Goal: Transaction & Acquisition: Purchase product/service

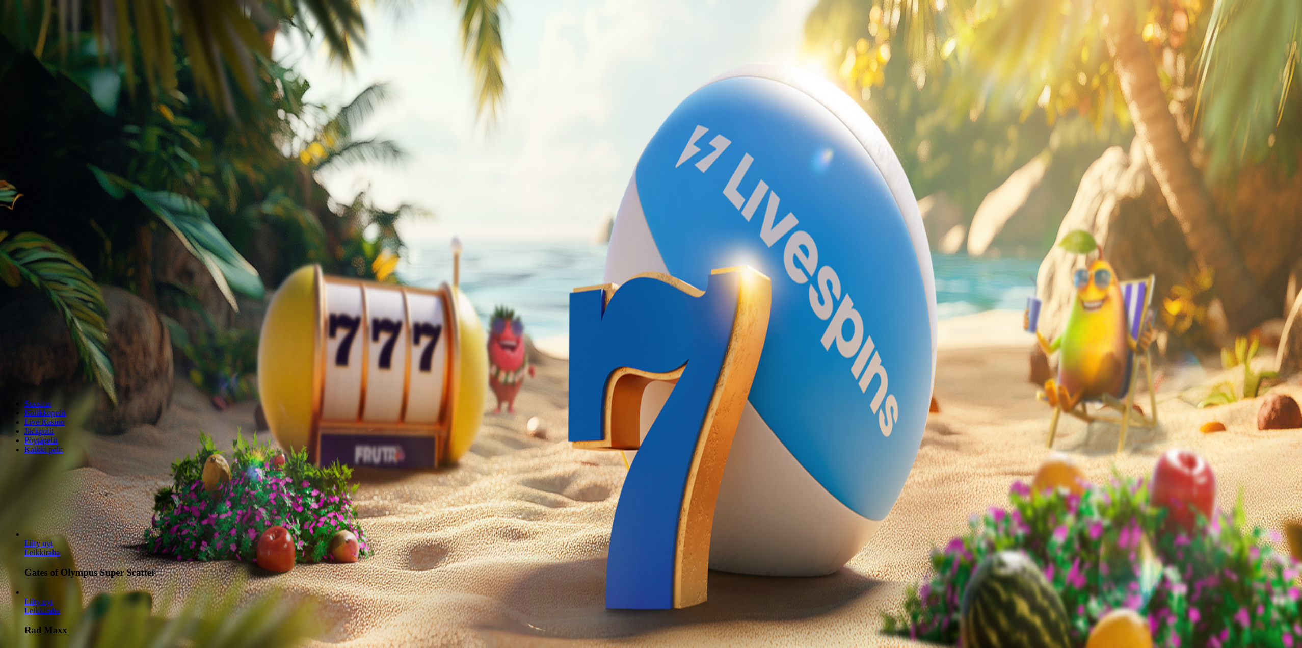
click at [64, 42] on button "Kirjaudu" at bounding box center [70, 37] width 33 height 11
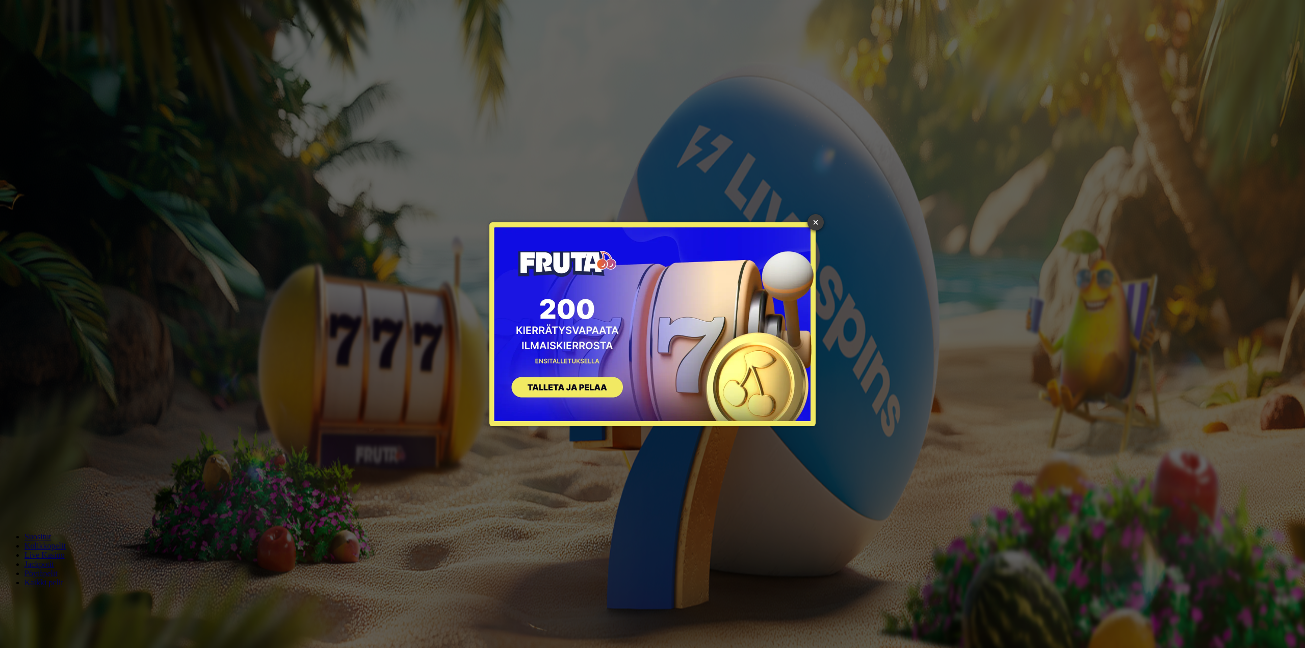
click at [812, 215] on link "×" at bounding box center [815, 222] width 16 height 16
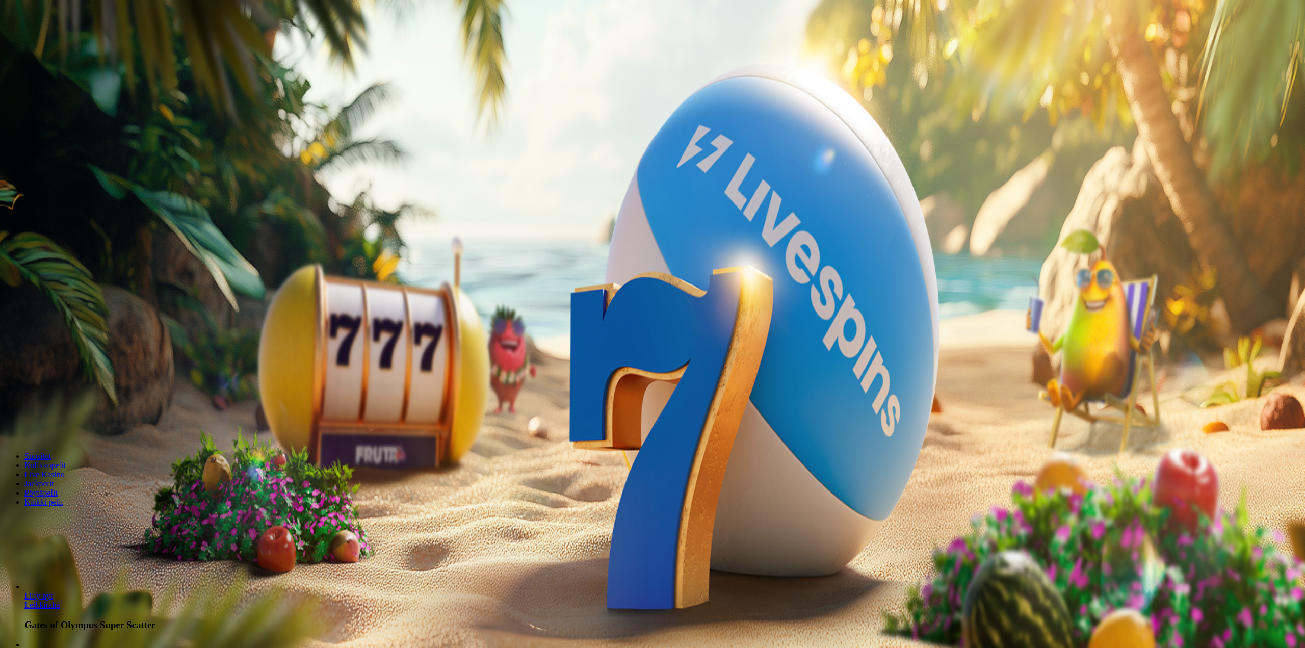
click at [54, 42] on button "Talletus 0.00 €" at bounding box center [29, 37] width 50 height 11
click at [67, 41] on span "Kirjaudu" at bounding box center [70, 37] width 25 height 8
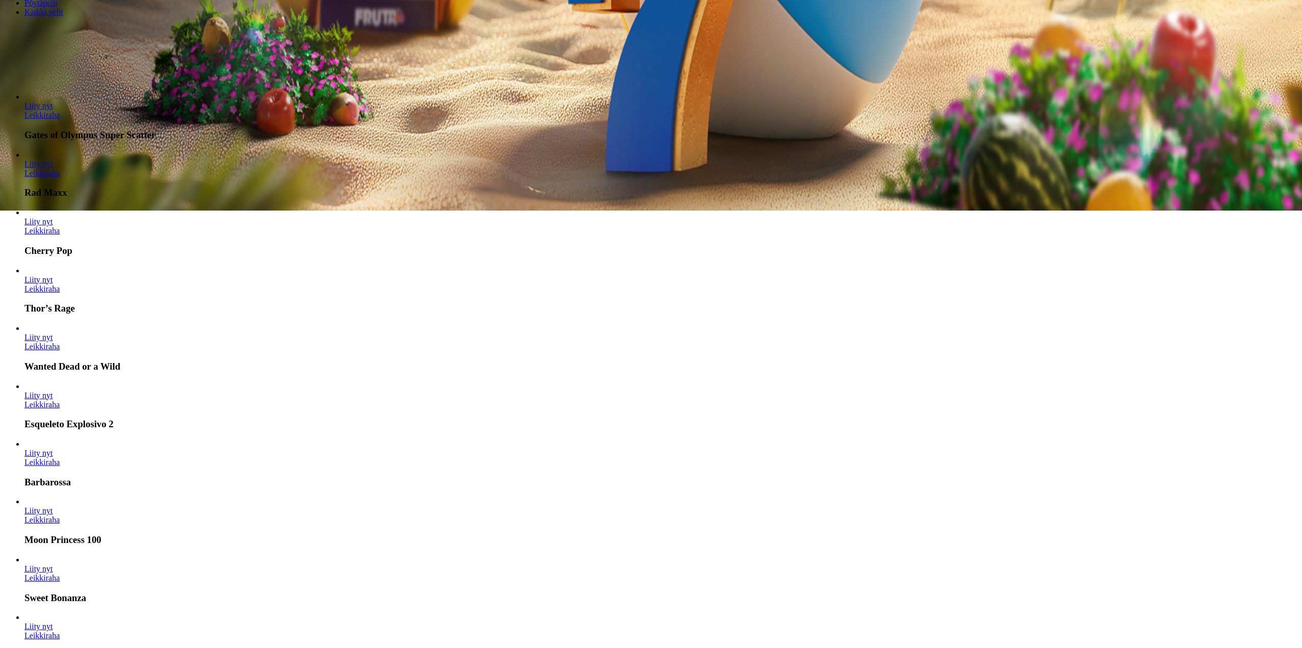
scroll to position [459, 0]
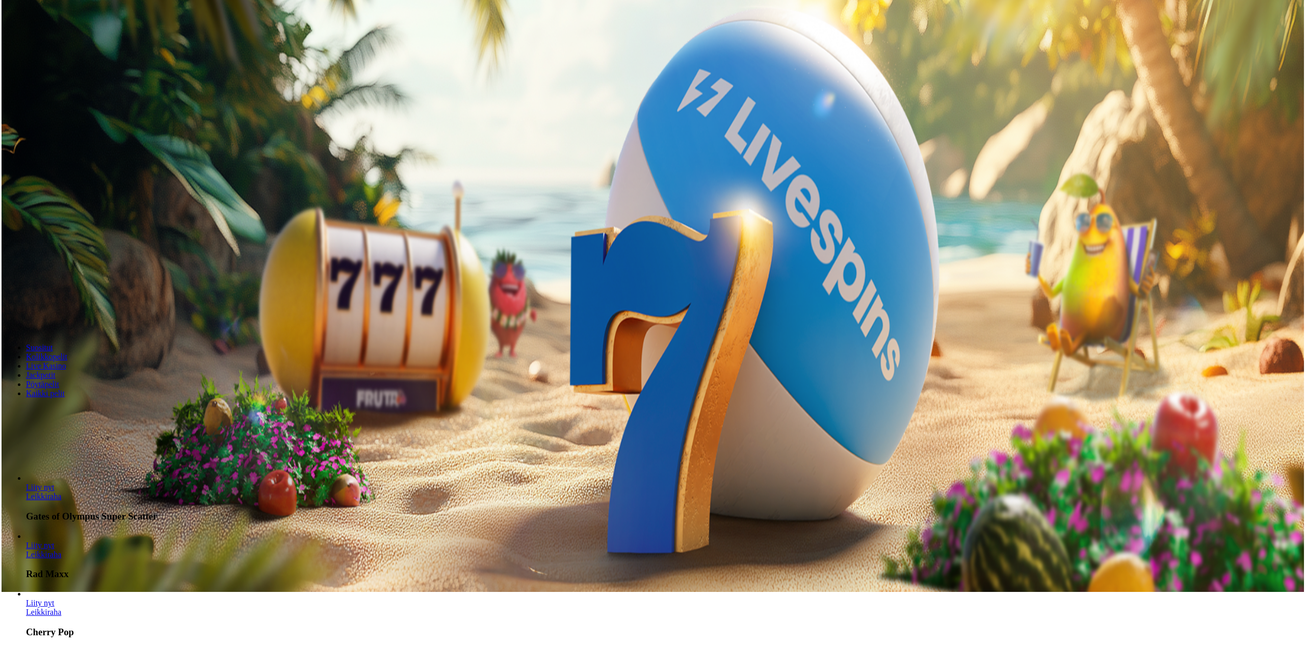
scroll to position [51, 0]
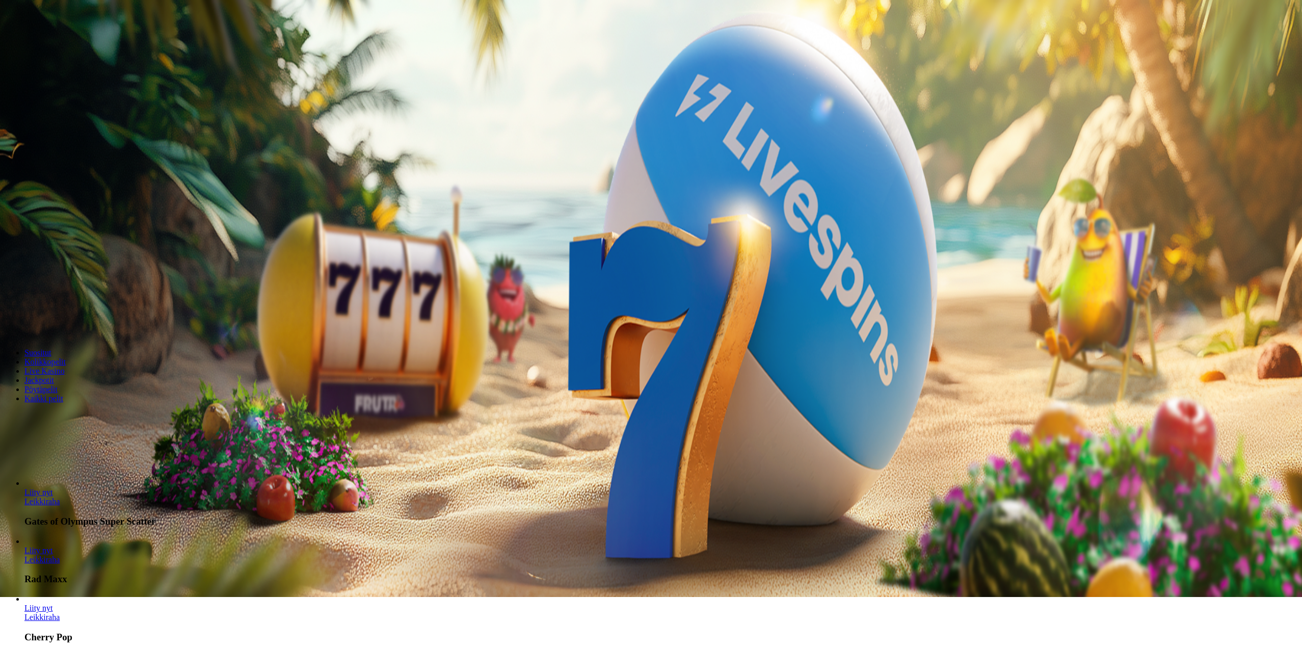
click at [519, 97] on div at bounding box center [652, 97] width 1297 height 0
click at [502, 97] on div at bounding box center [652, 97] width 1297 height 0
click at [76, 189] on input "***" at bounding box center [40, 194] width 72 height 10
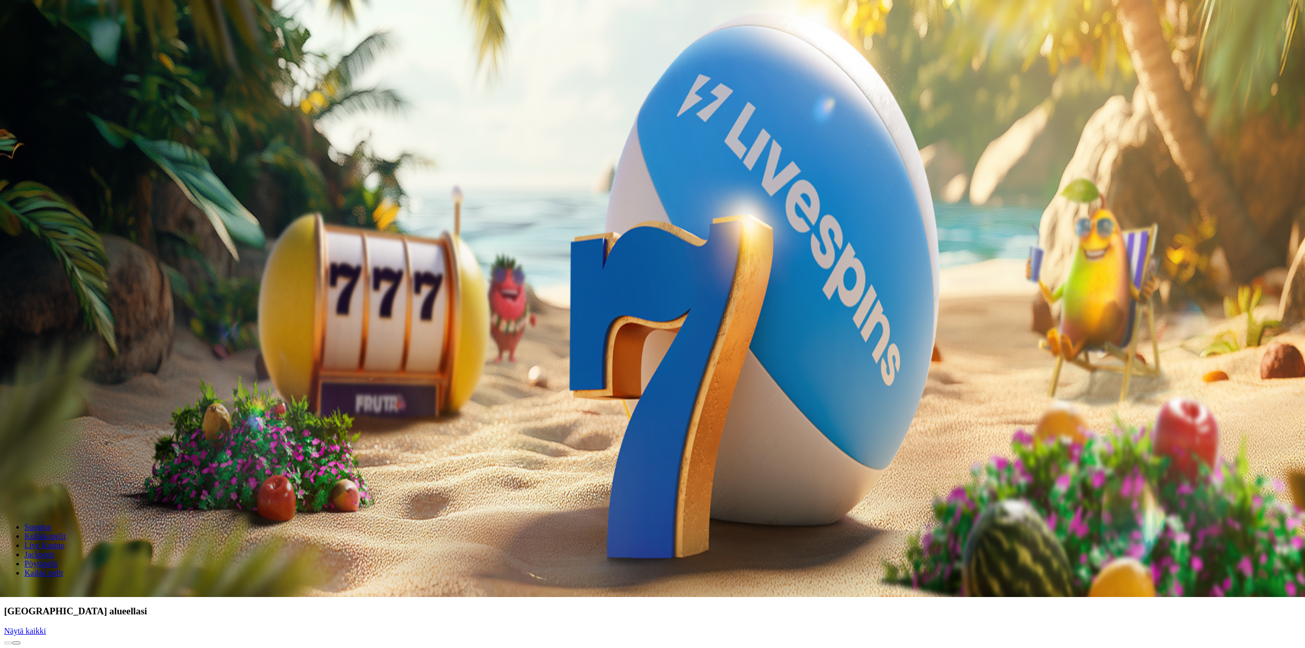
type input "***"
click at [69, 210] on span "TALLETA JA PELAA" at bounding box center [38, 214] width 61 height 8
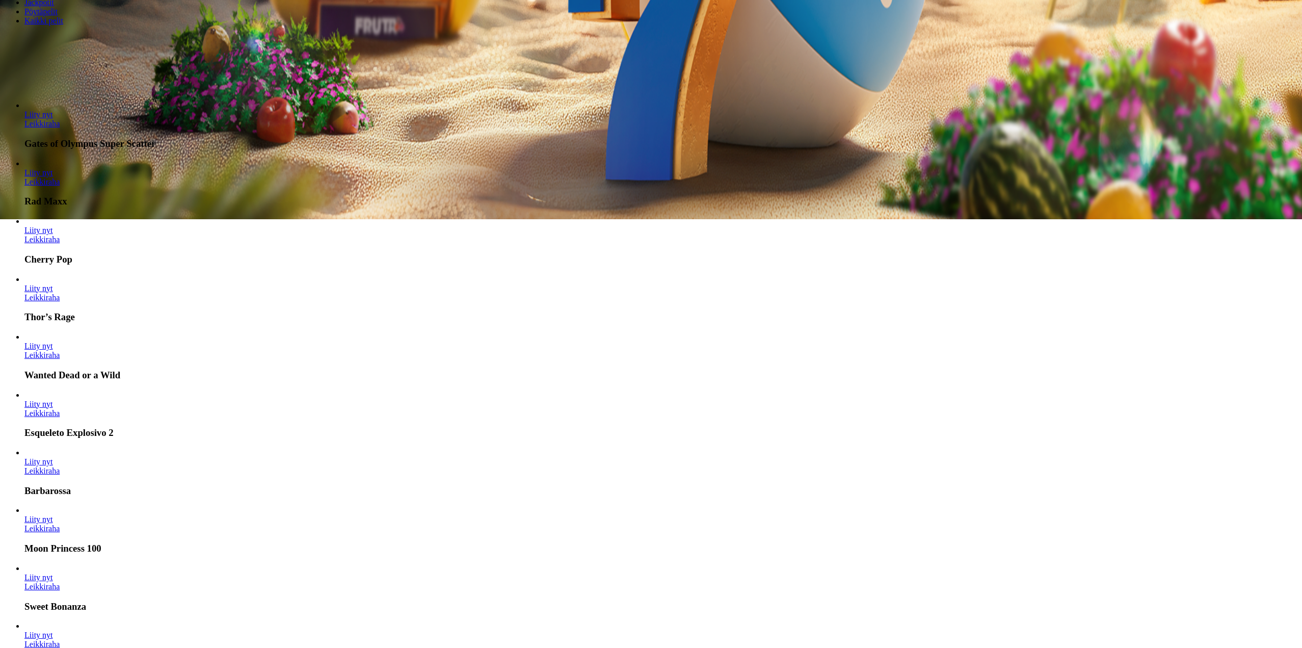
scroll to position [408, 0]
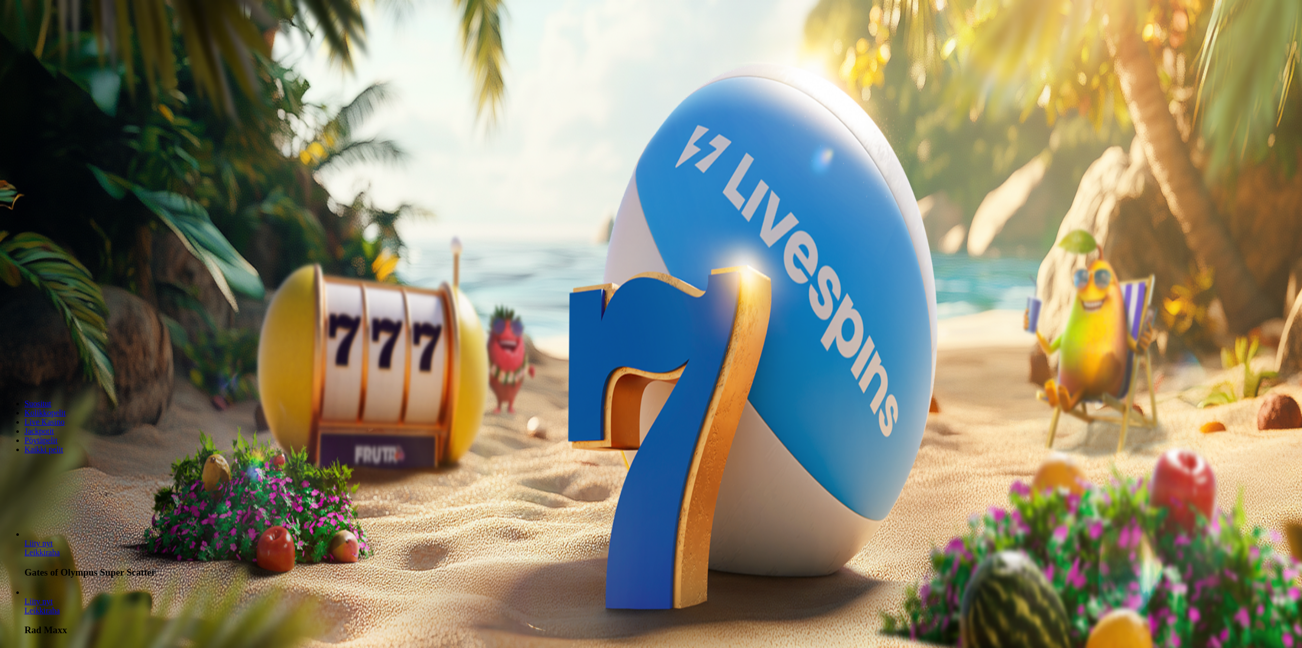
click at [65, 68] on span "Live Kasino" at bounding box center [44, 64] width 40 height 9
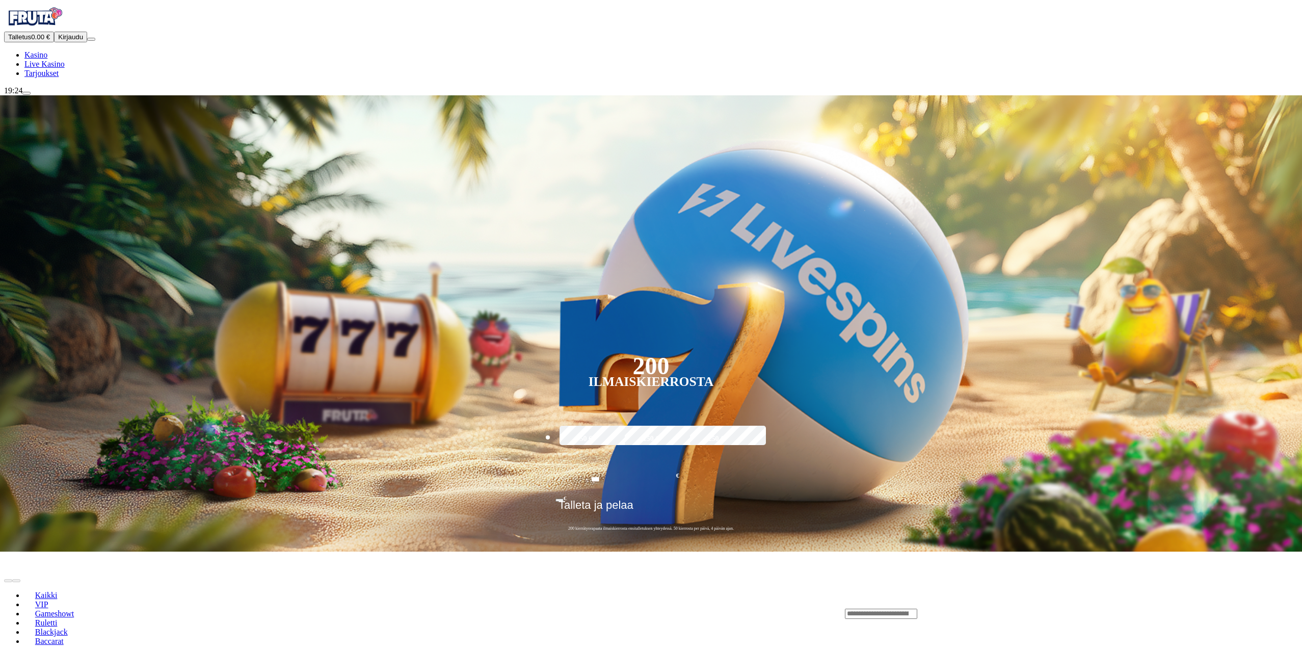
click at [57, 30] on img "Primary" at bounding box center [34, 16] width 61 height 25
click at [66, 41] on span "Kirjaudu" at bounding box center [70, 37] width 25 height 8
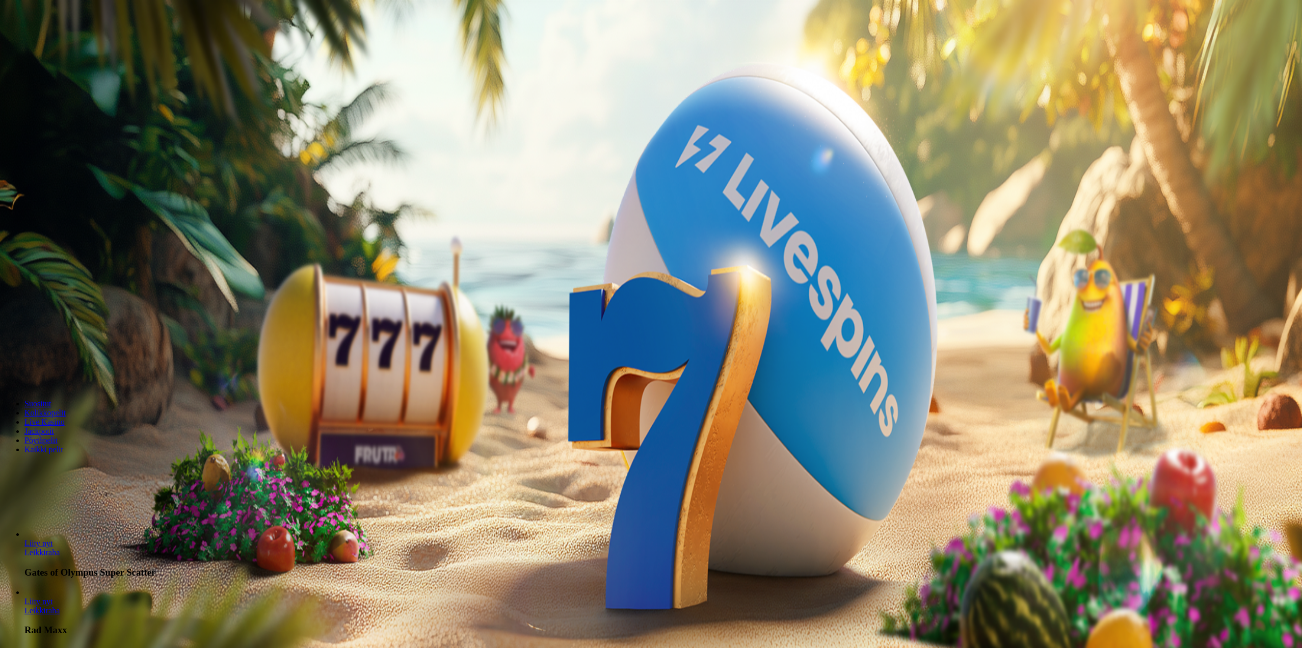
click at [74, 42] on button "Kirjaudu" at bounding box center [70, 37] width 33 height 11
click at [242, 148] on div at bounding box center [652, 148] width 1297 height 0
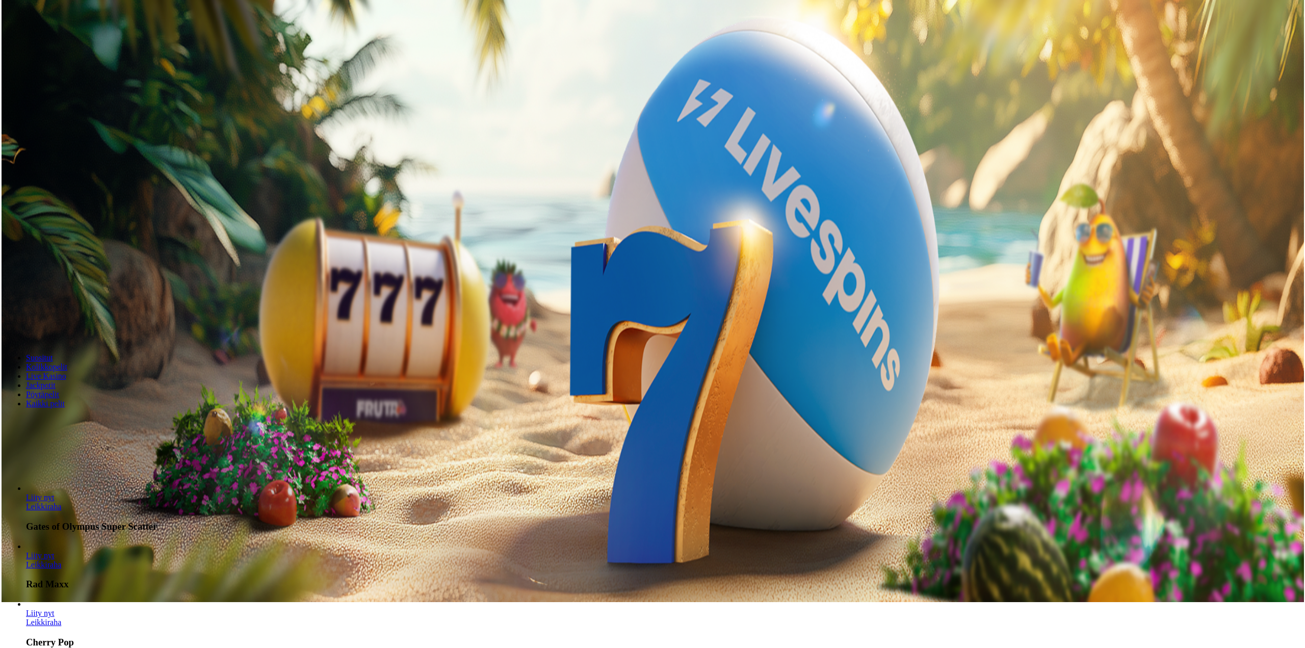
scroll to position [357, 0]
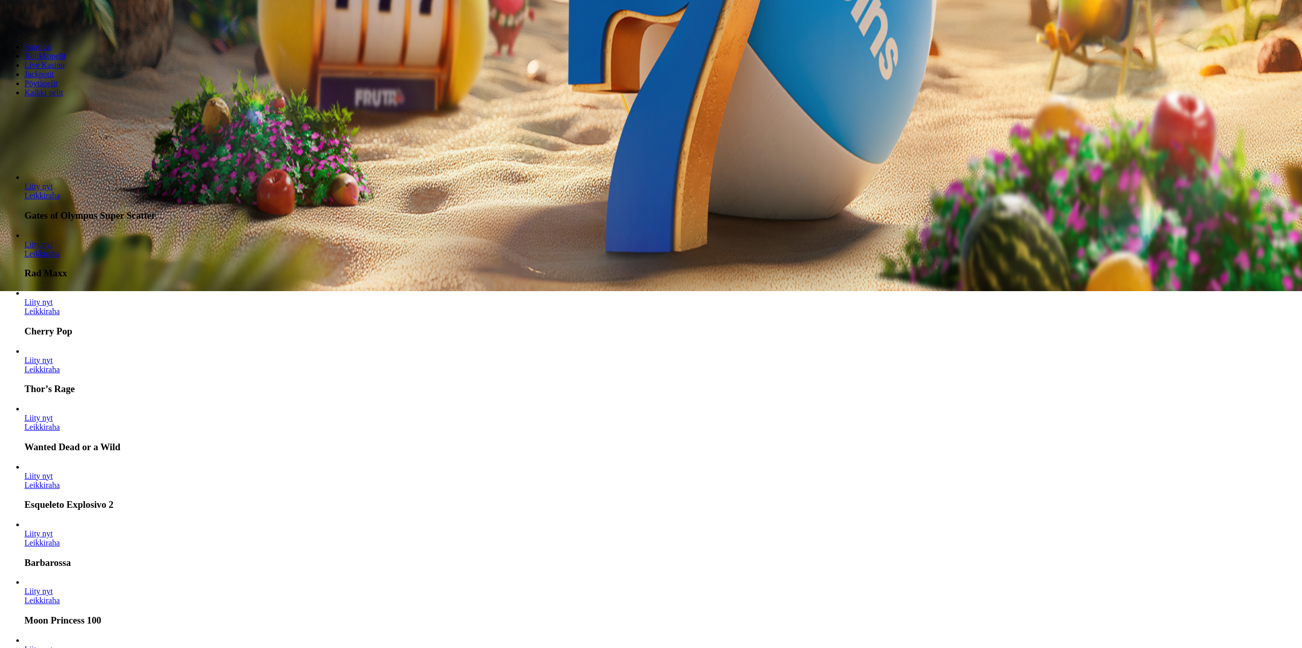
click at [53, 240] on span "Liity nyt" at bounding box center [38, 244] width 29 height 9
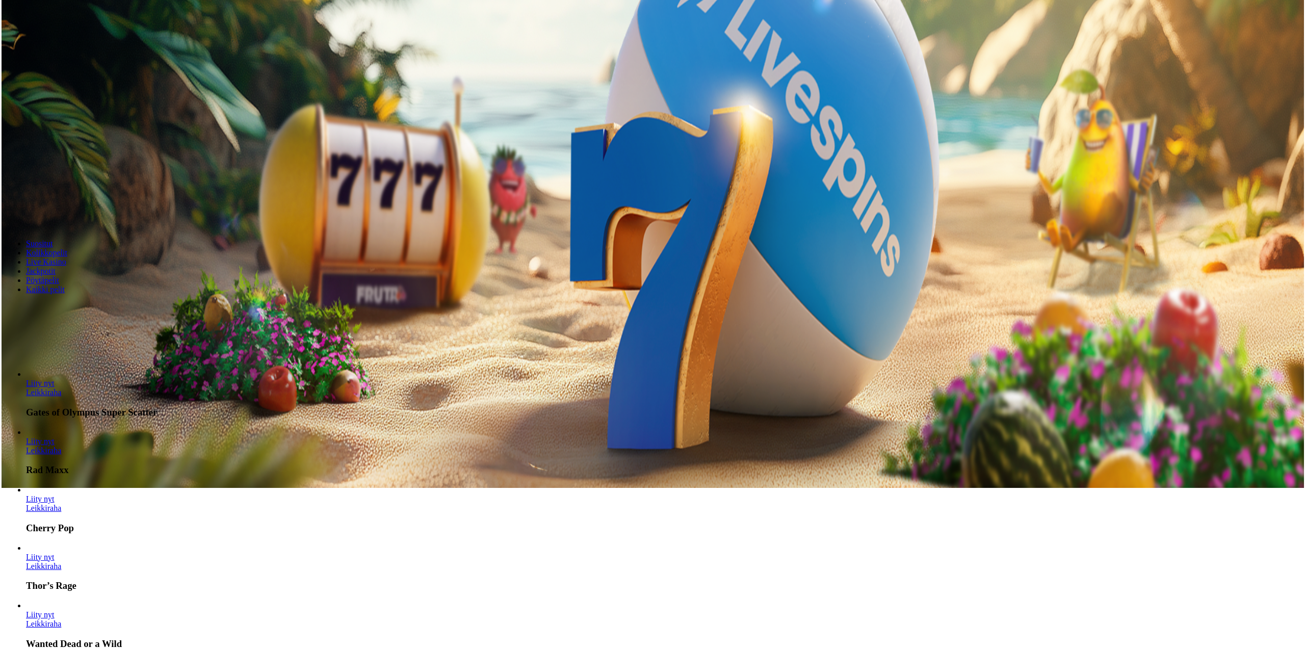
scroll to position [153, 0]
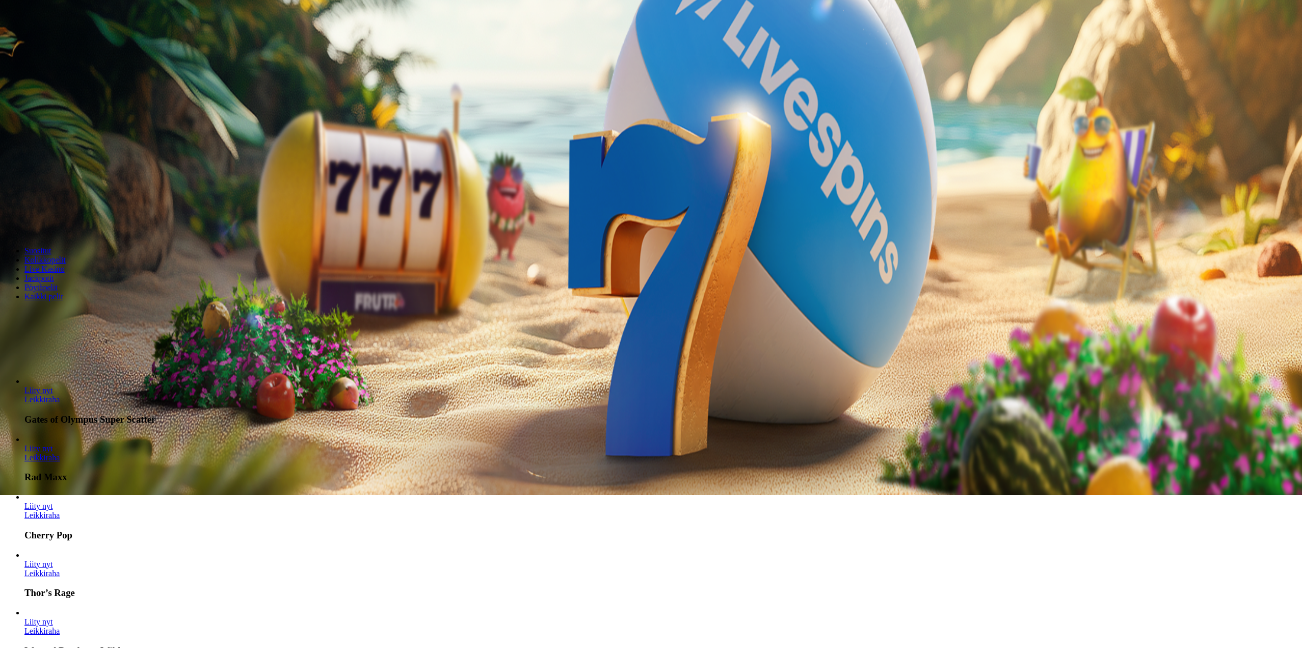
click at [24, 462] on link "Rad Maxx" at bounding box center [24, 462] width 0 height 0
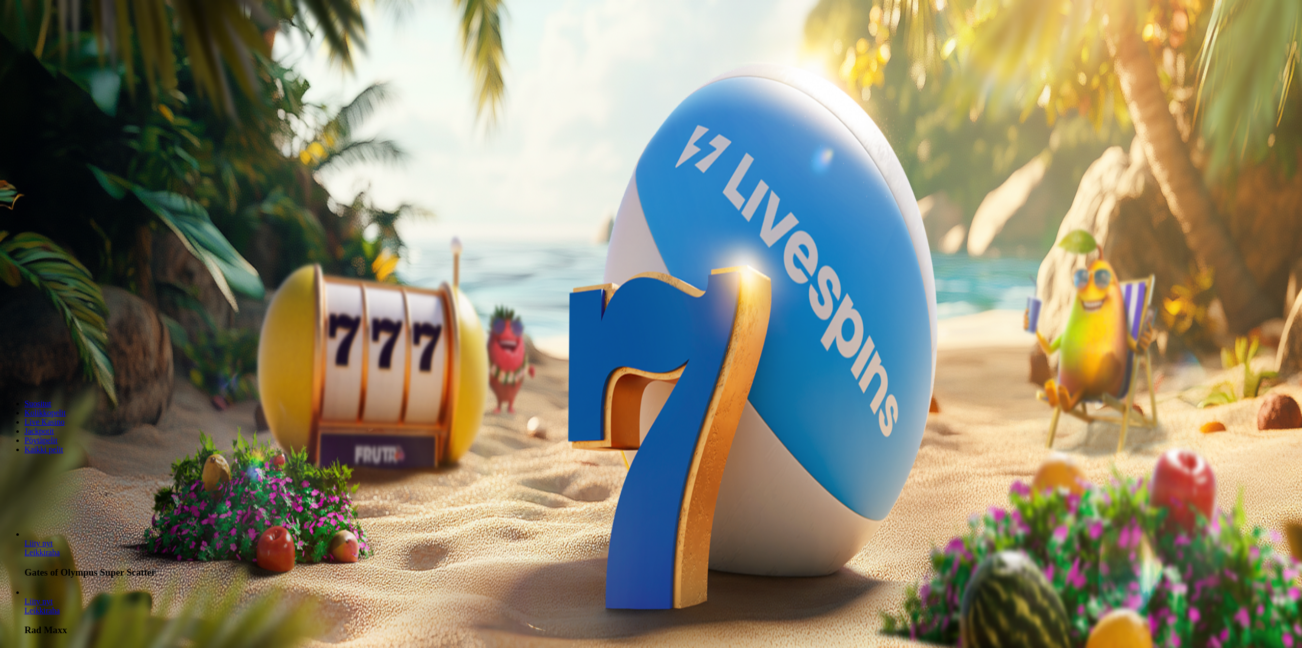
click at [69, 41] on span "Kirjaudu" at bounding box center [70, 37] width 25 height 8
click at [54, 42] on button "Kirjaudu" at bounding box center [70, 37] width 33 height 11
